Goal: Information Seeking & Learning: Learn about a topic

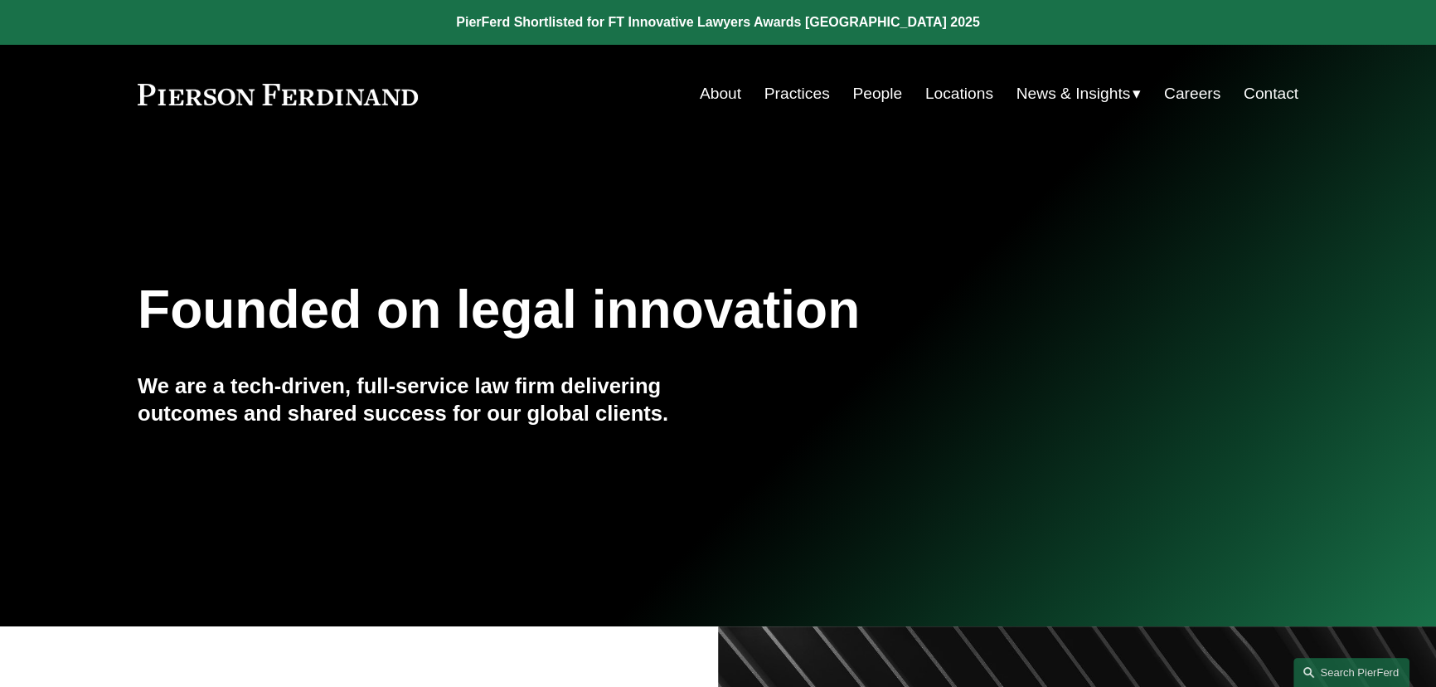
click at [810, 90] on link "Practices" at bounding box center [797, 94] width 66 height 32
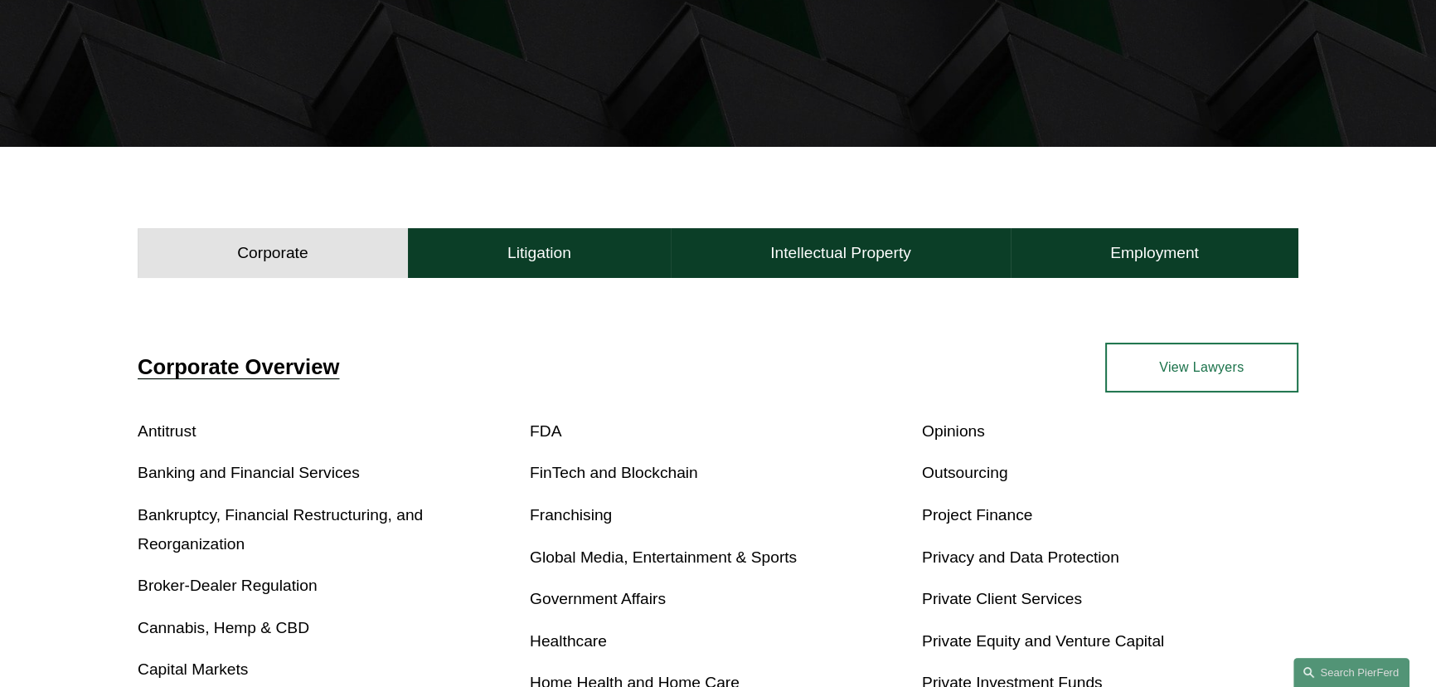
scroll to position [376, 0]
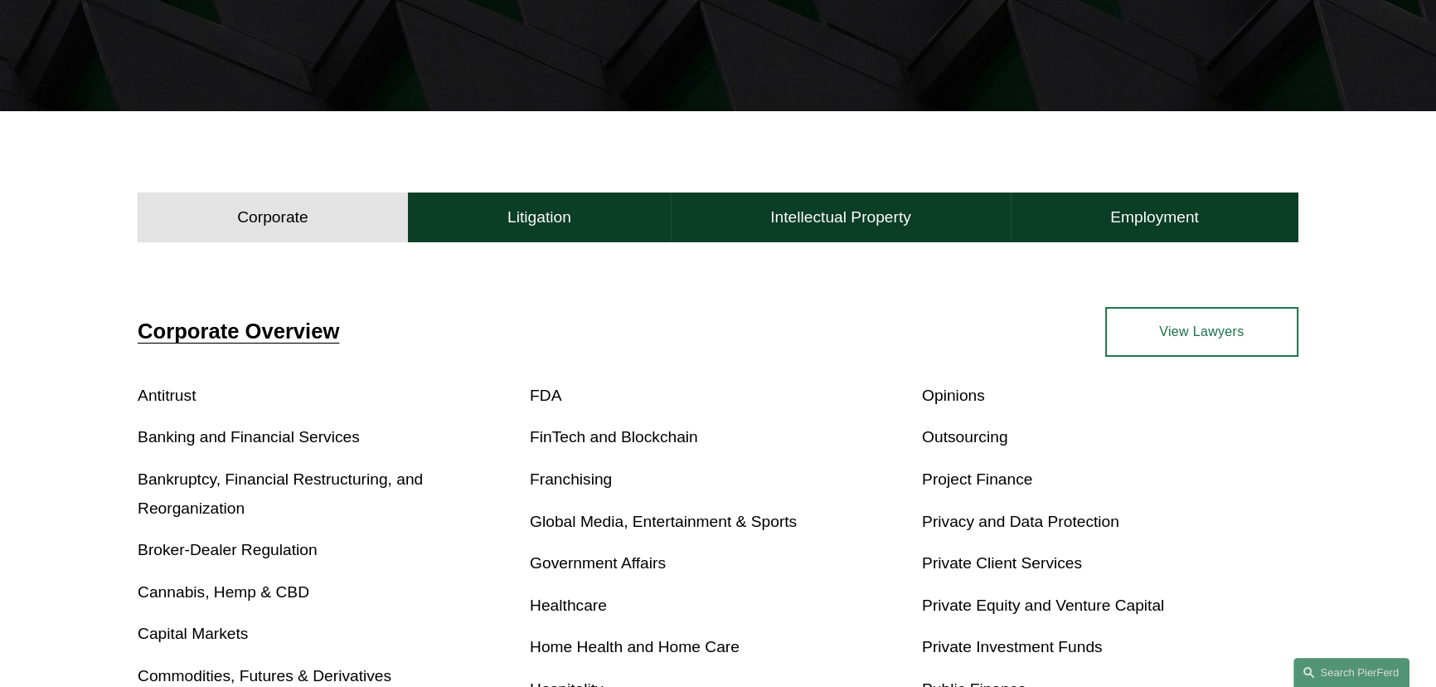
click at [167, 396] on link "Antitrust" at bounding box center [167, 394] width 58 height 17
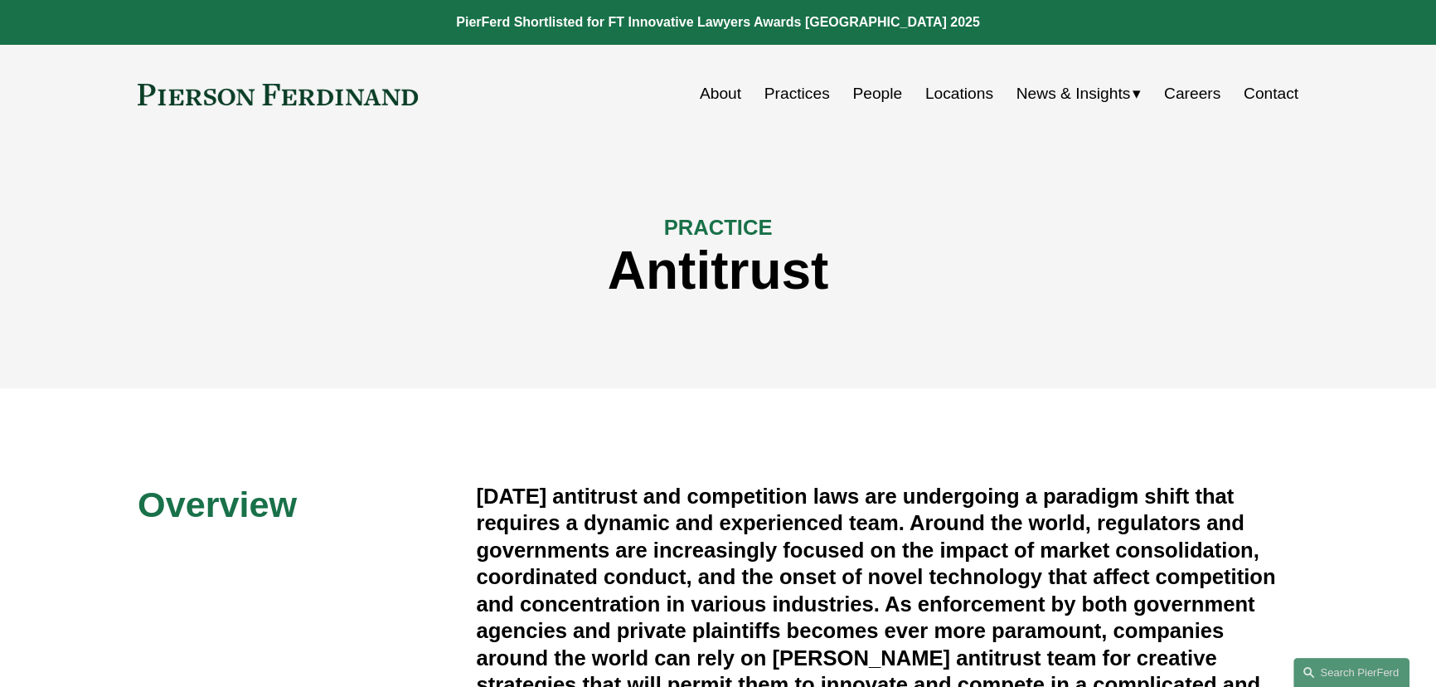
click at [866, 99] on link "People" at bounding box center [877, 94] width 50 height 32
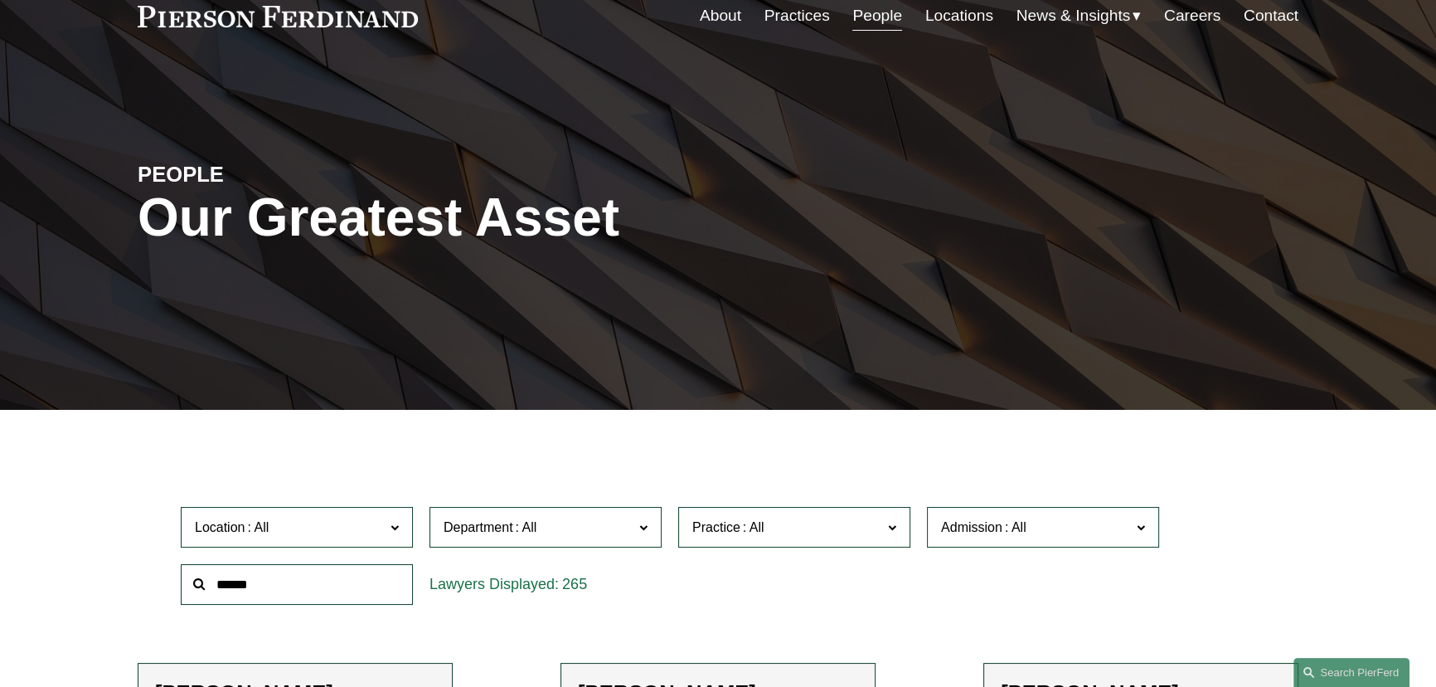
scroll to position [301, 0]
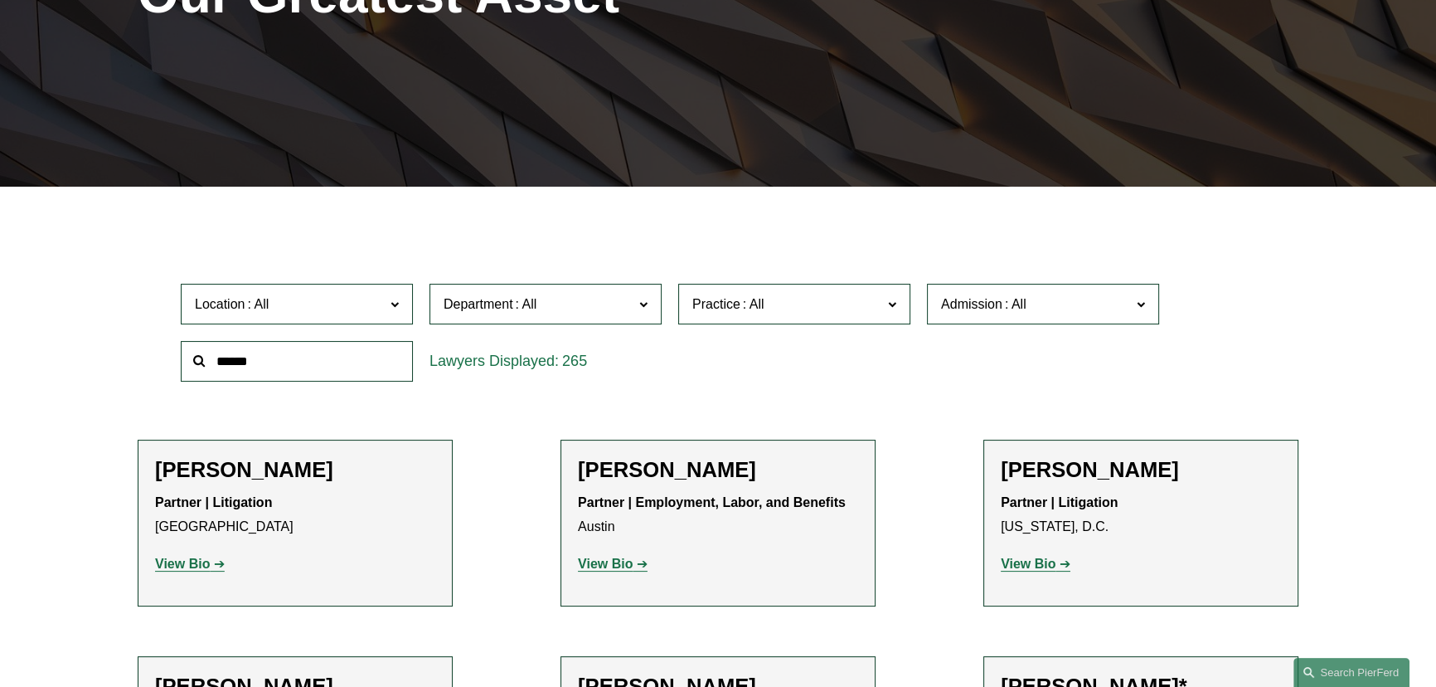
click at [590, 310] on span "Department" at bounding box center [539, 304] width 190 height 22
click at [769, 303] on span "Practice" at bounding box center [787, 304] width 190 height 22
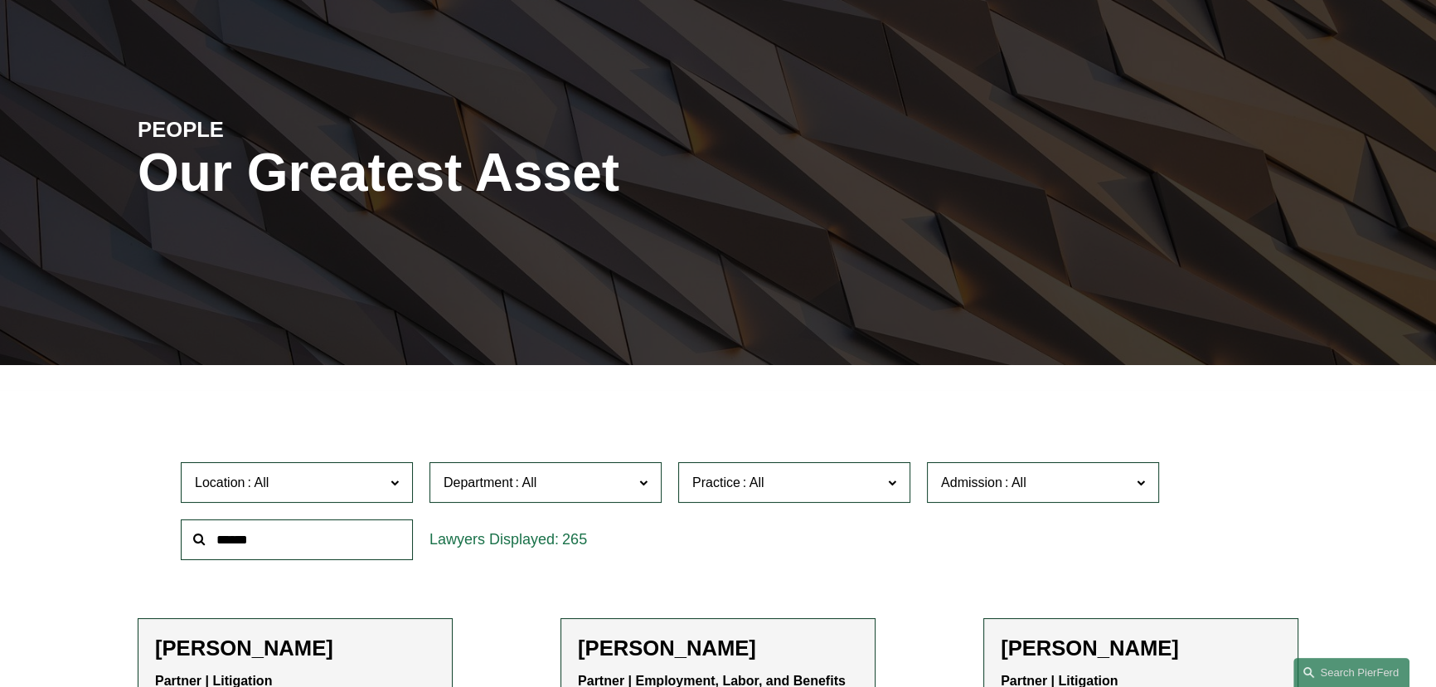
scroll to position [0, 0]
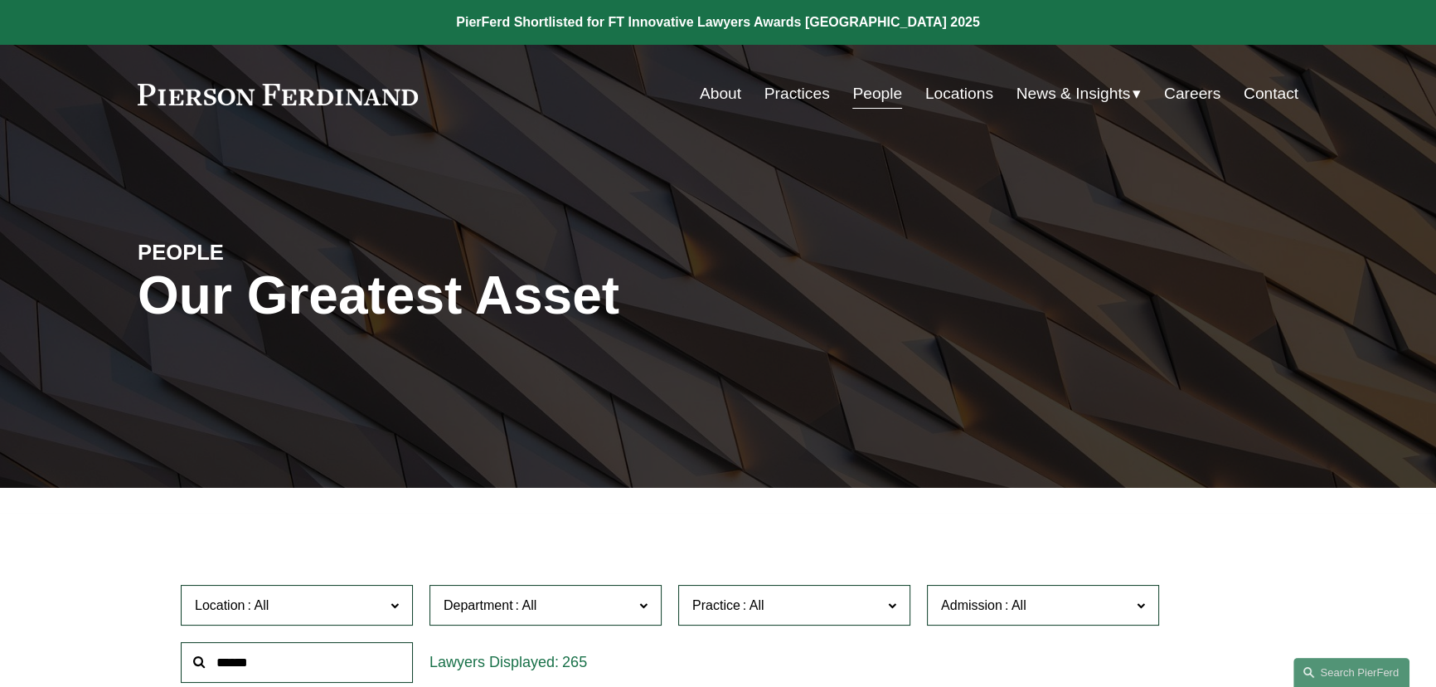
click at [789, 99] on link "Practices" at bounding box center [797, 94] width 66 height 32
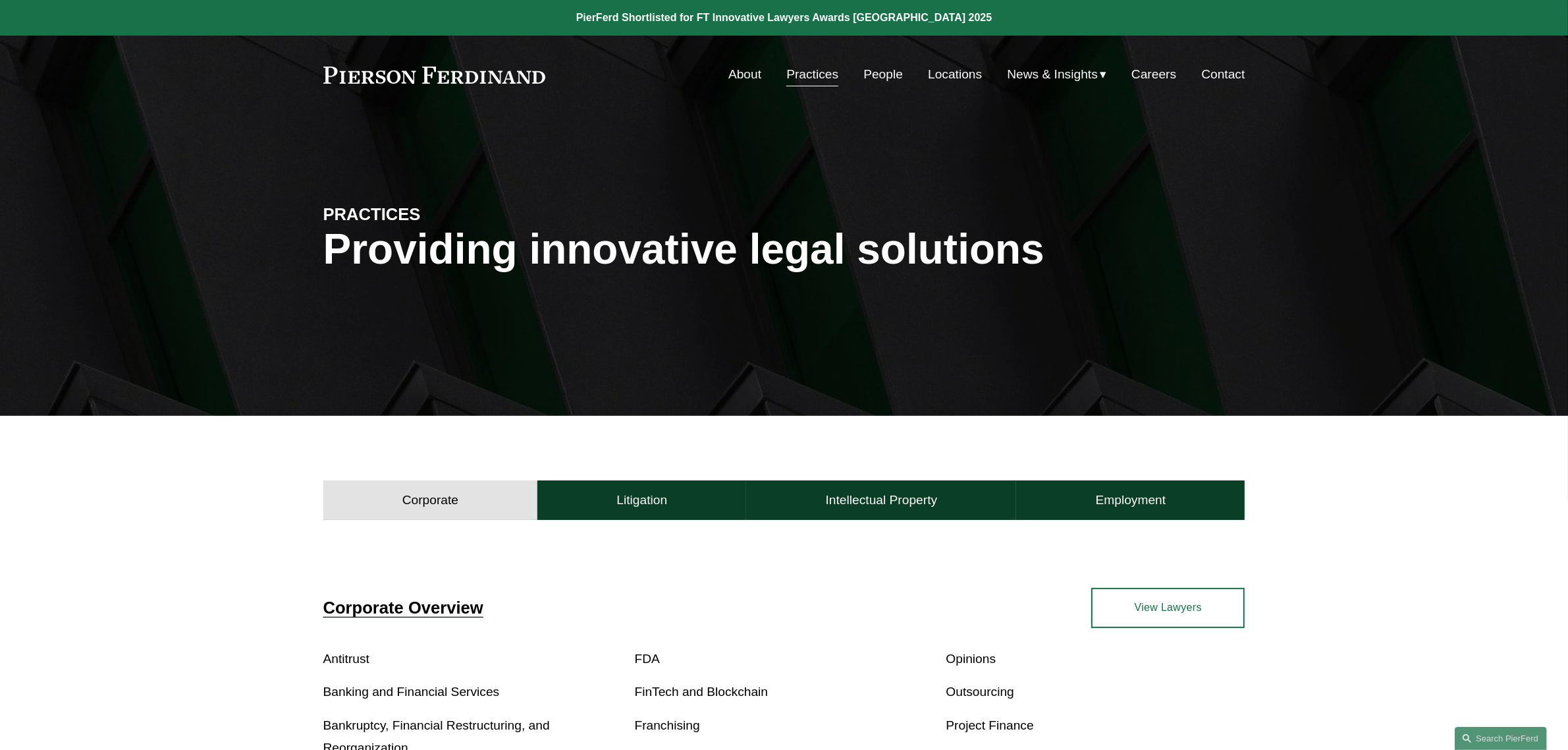
drag, startPoint x: 1134, startPoint y: 0, endPoint x: 922, endPoint y: 565, distance: 603.5
click at [1059, 76] on span "News & Insights" at bounding box center [1052, 75] width 91 height 23
click at [0, 0] on span "News" at bounding box center [0, 0] width 0 height 0
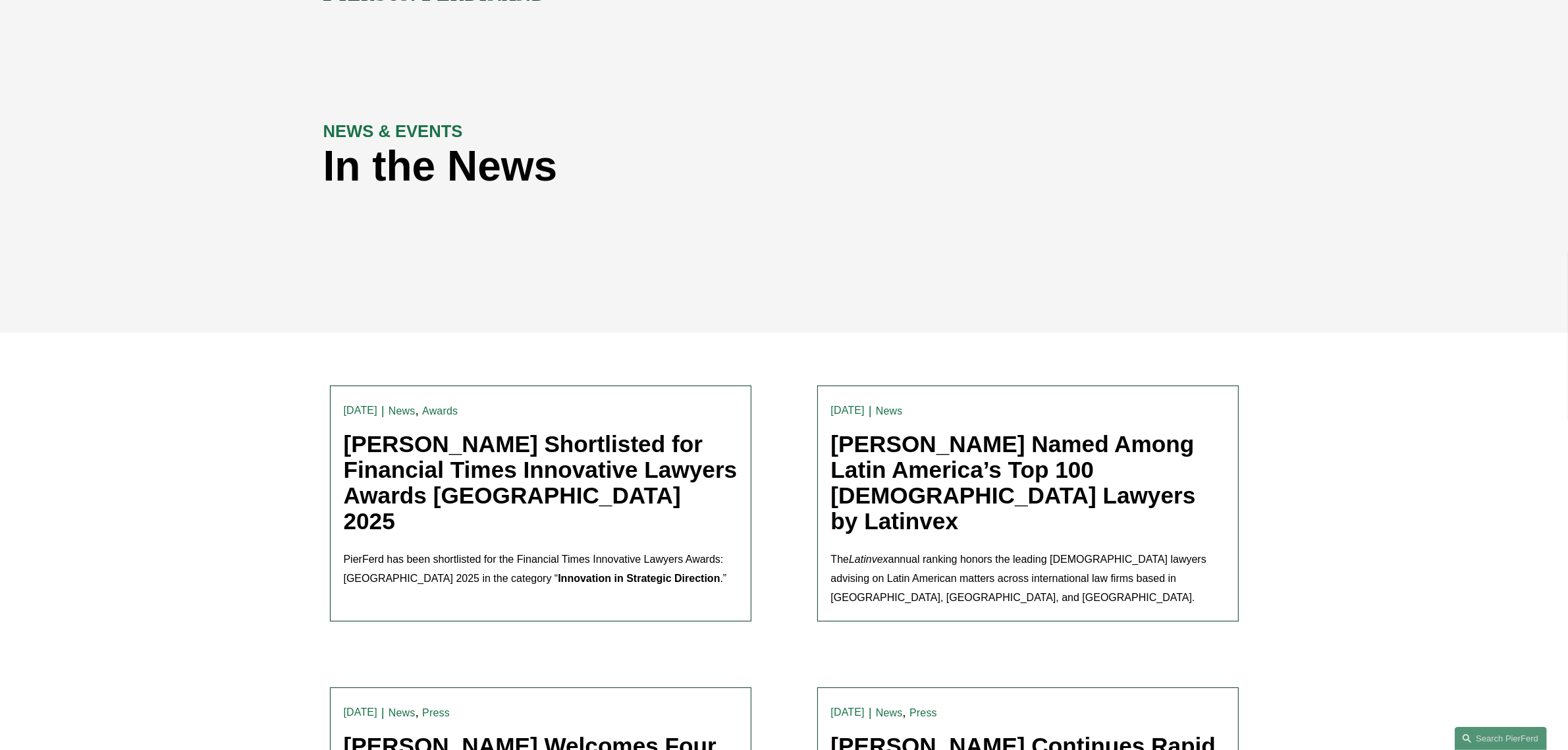
scroll to position [247, 0]
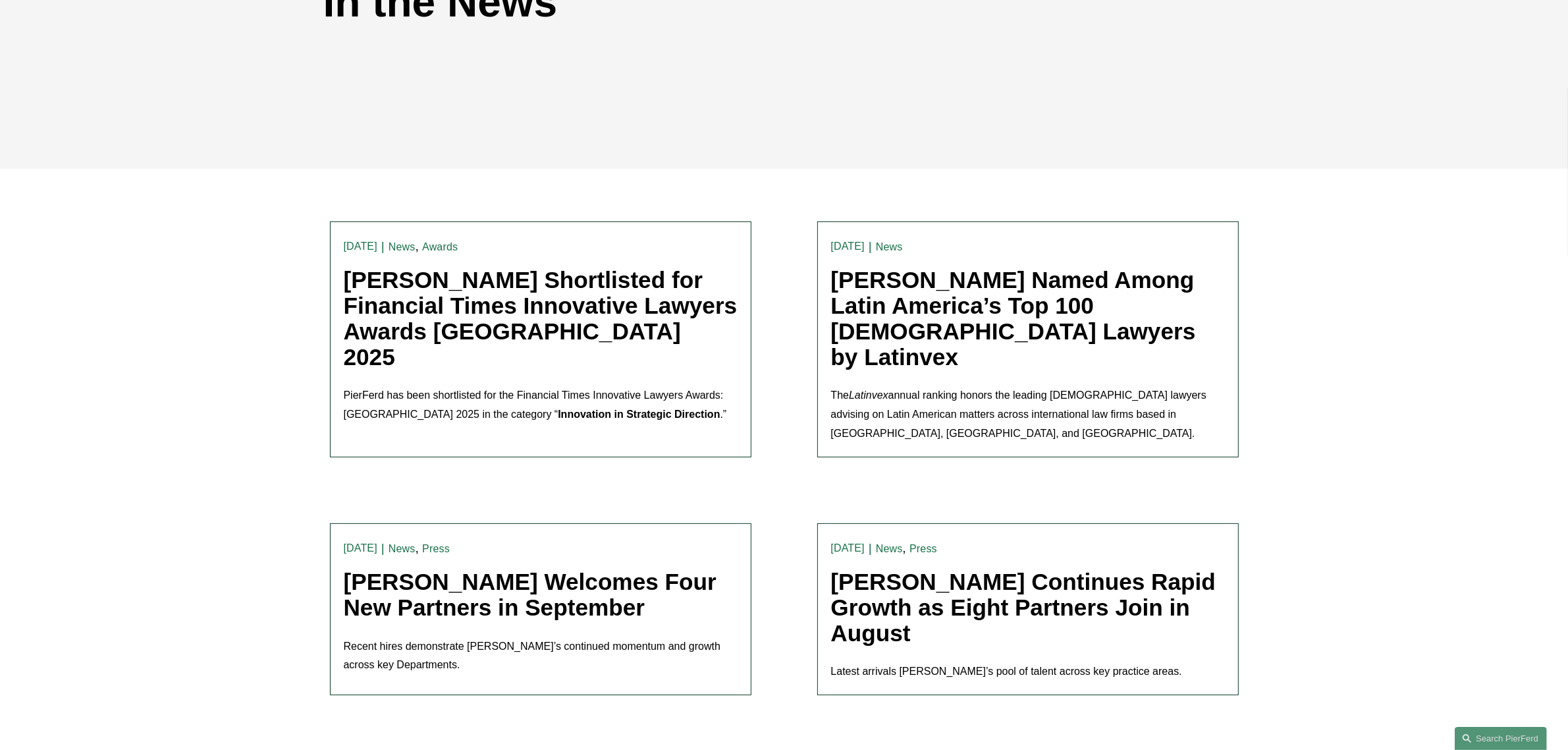
click at [917, 311] on link "[PERSON_NAME] Named Among Latin America’s Top 100 [DEMOGRAPHIC_DATA] Lawyers by…" at bounding box center [1013, 318] width 365 height 102
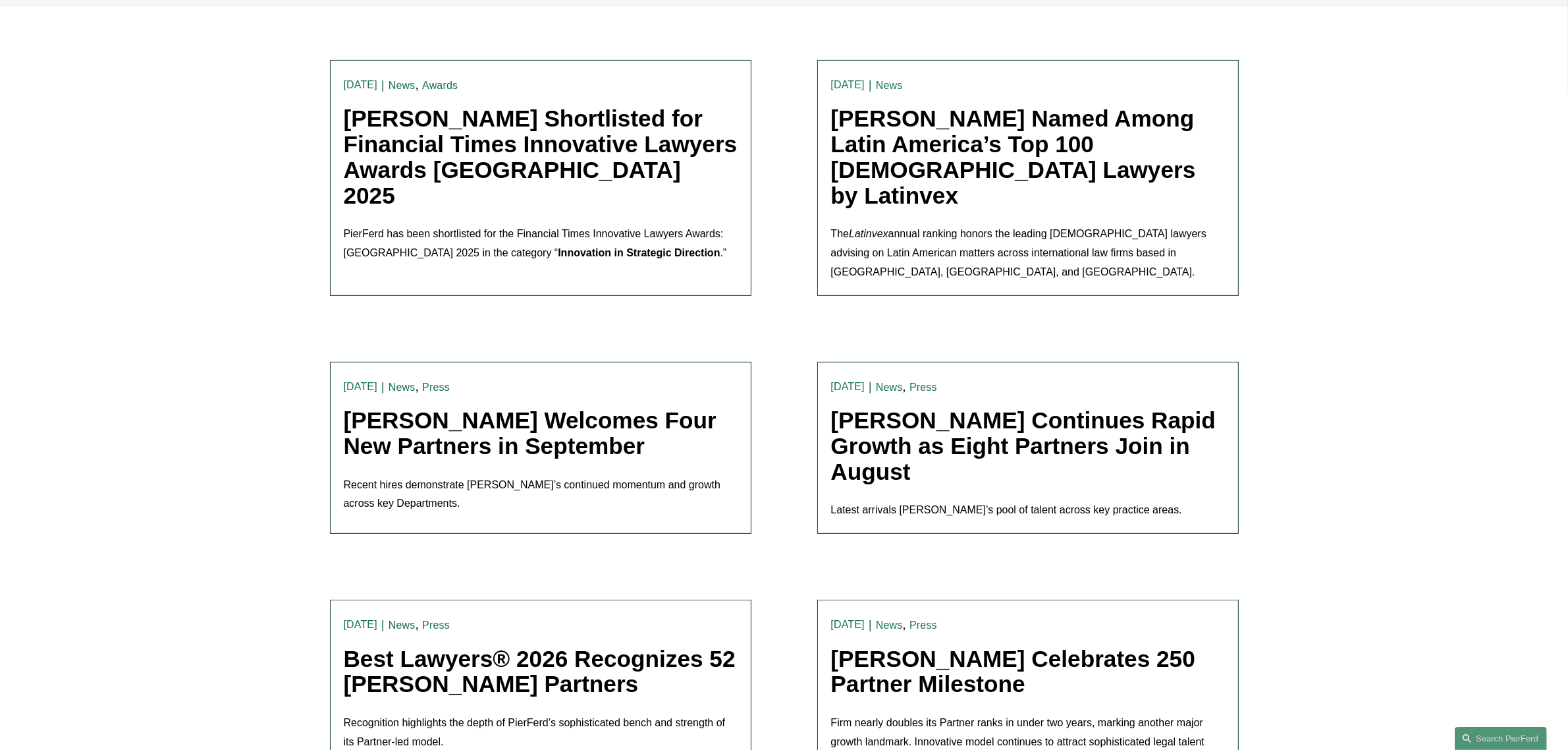
scroll to position [412, 0]
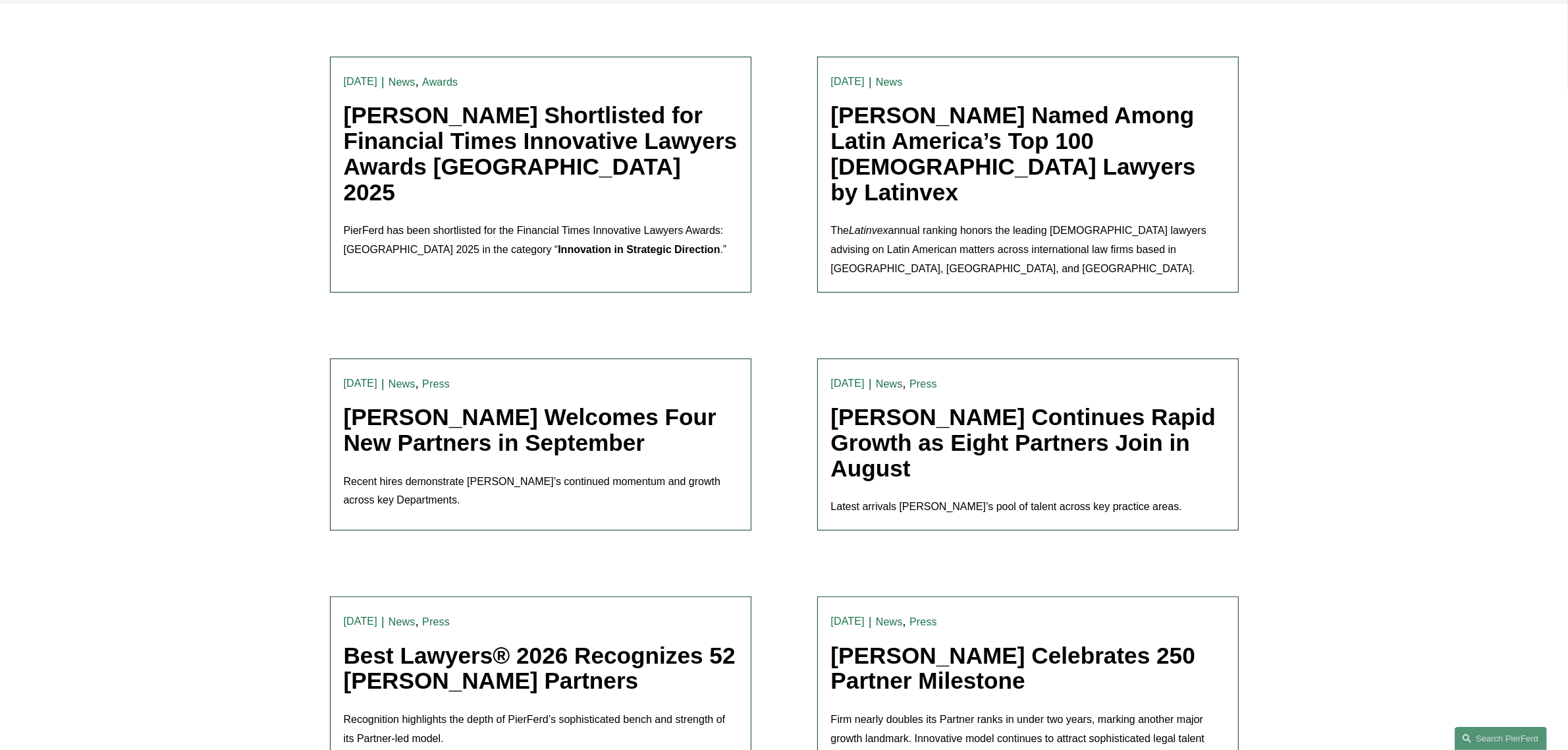
click at [436, 430] on link "[PERSON_NAME] Welcomes Four New Partners in September" at bounding box center [530, 429] width 373 height 52
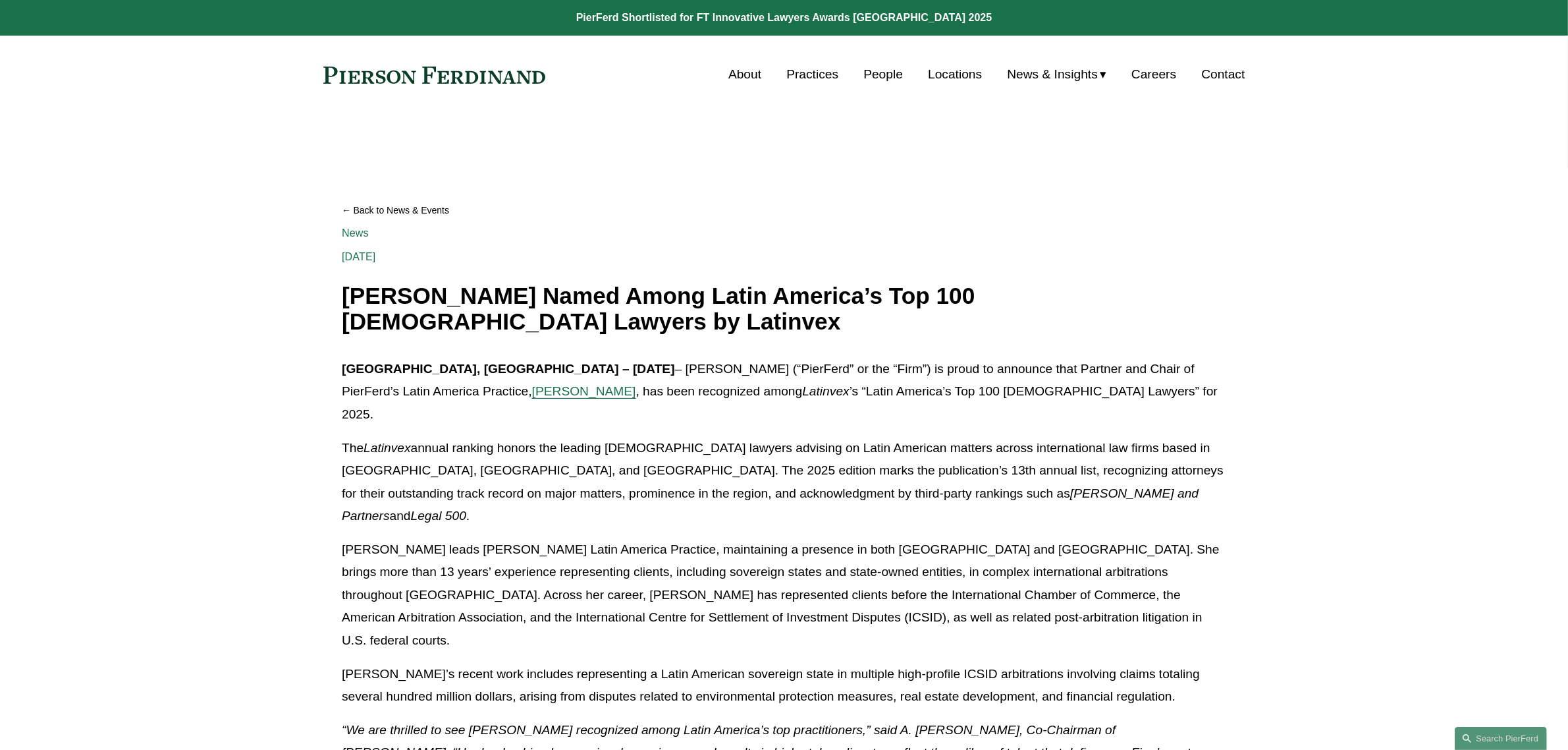
click at [532, 396] on span "[PERSON_NAME]" at bounding box center [584, 390] width 104 height 14
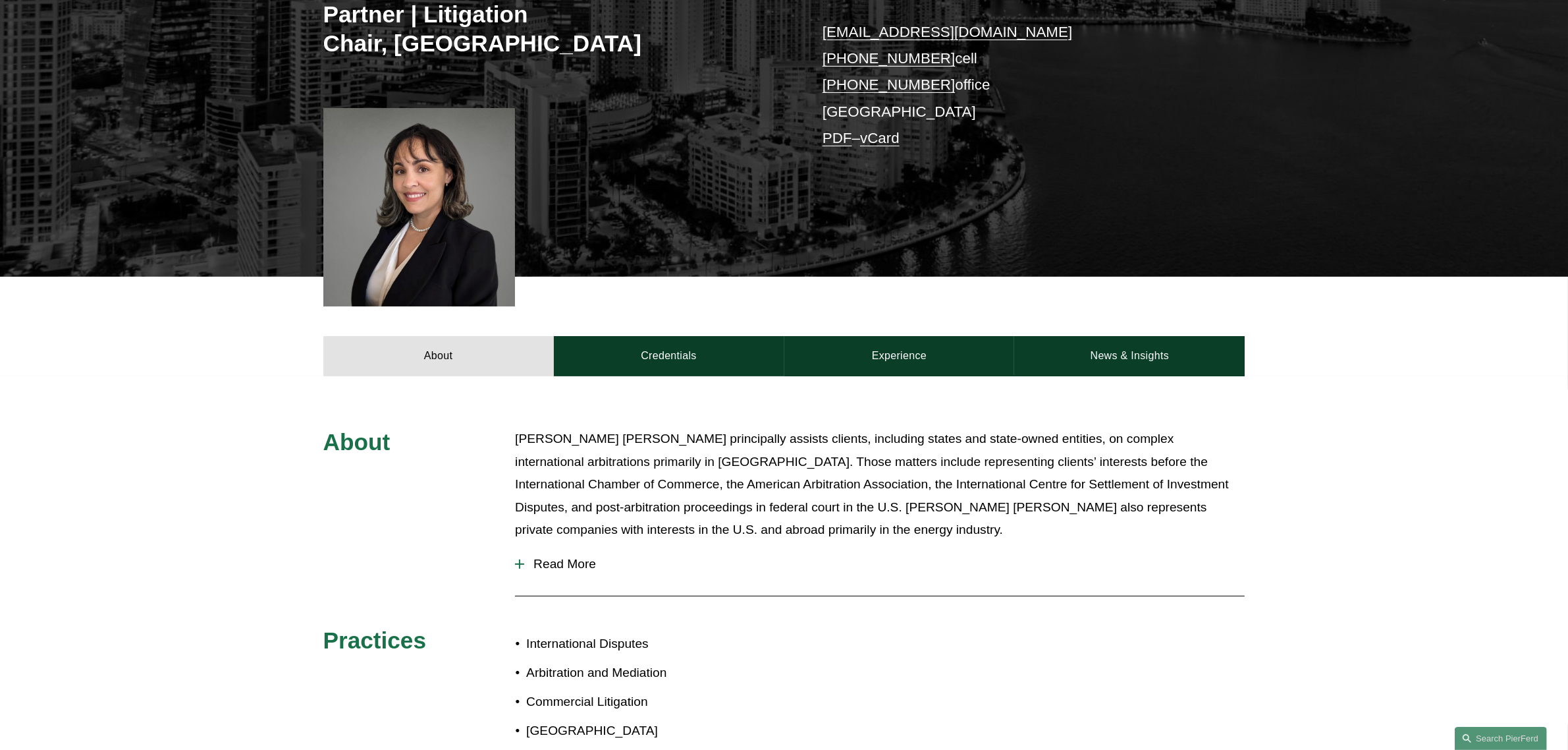
scroll to position [83, 0]
